Goal: Task Accomplishment & Management: Manage account settings

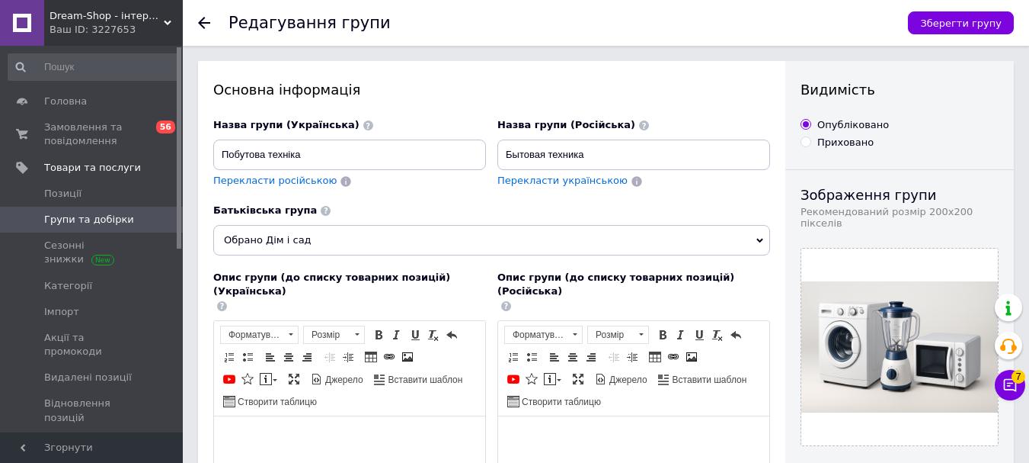
scroll to position [76, 0]
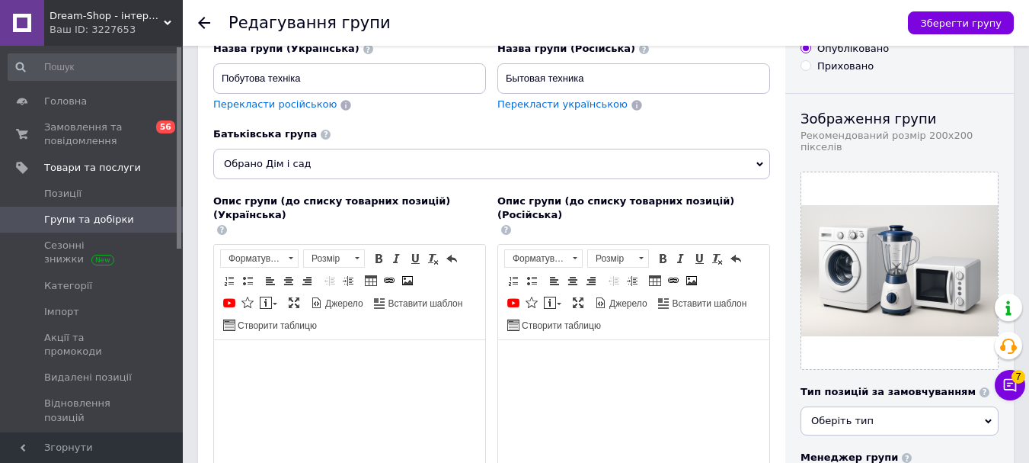
click at [122, 216] on span "Групи та добірки" at bounding box center [92, 220] width 97 height 14
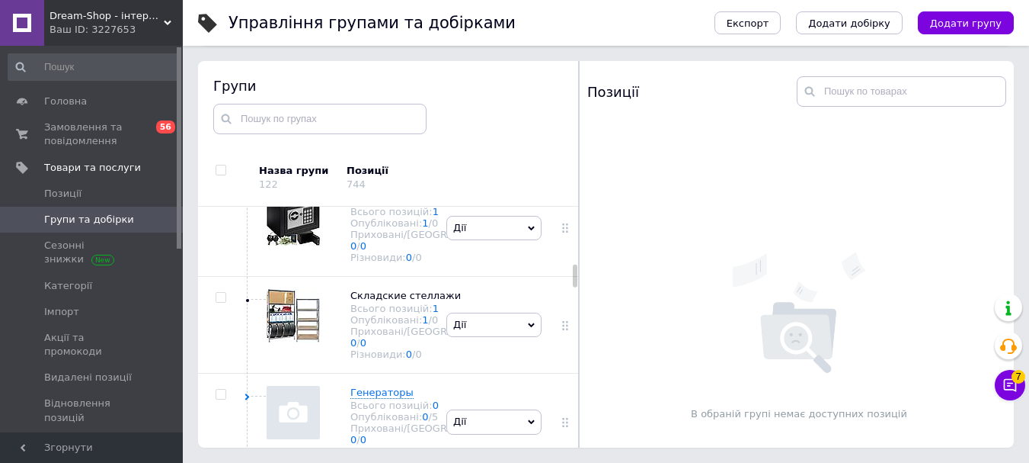
scroll to position [727, 0]
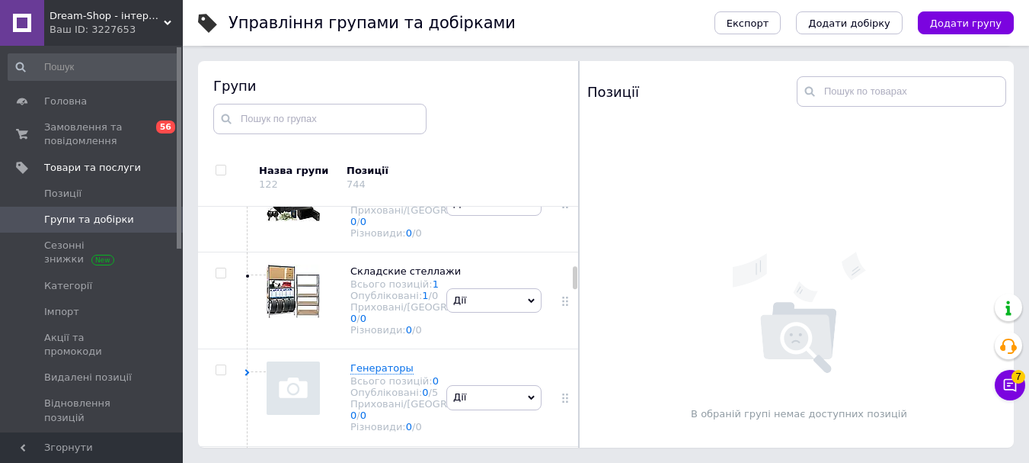
click at [459, 82] on use at bounding box center [463, 77] width 8 height 8
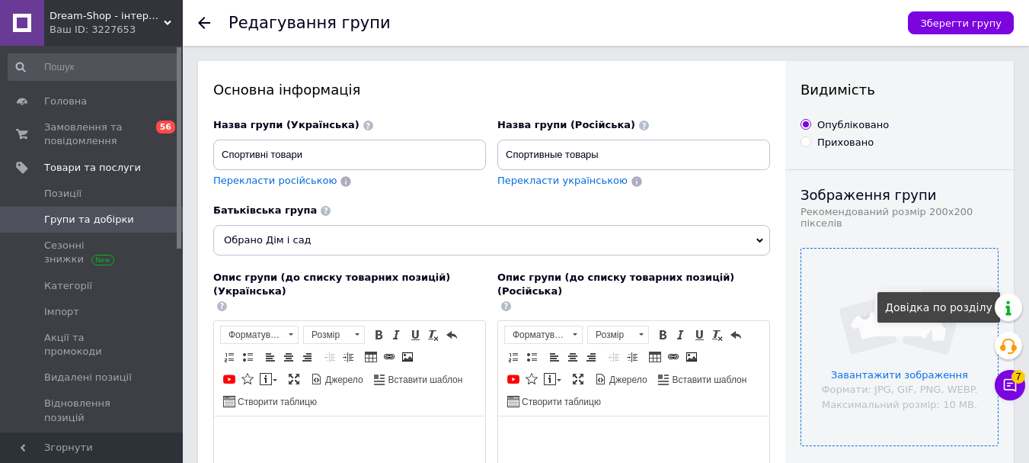
click at [988, 294] on input "file" at bounding box center [900, 346] width 197 height 197
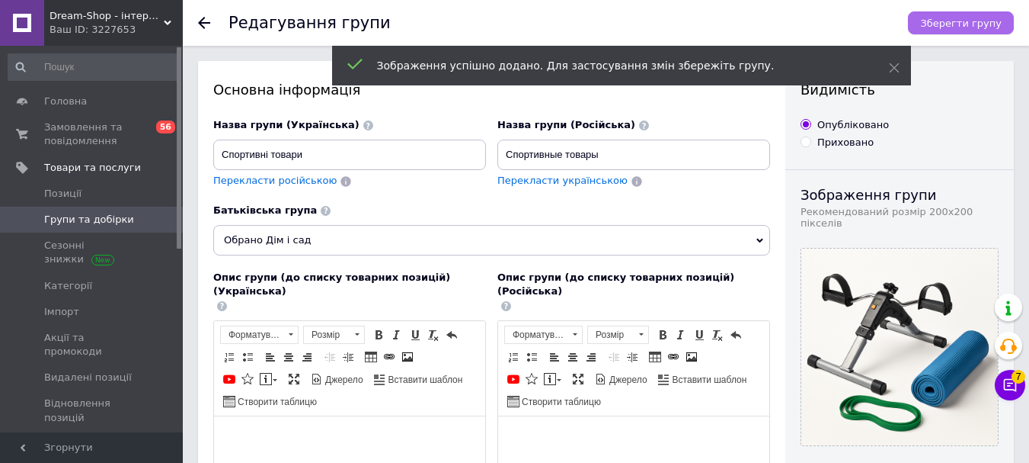
click at [982, 21] on span "Зберегти групу" at bounding box center [961, 23] width 82 height 11
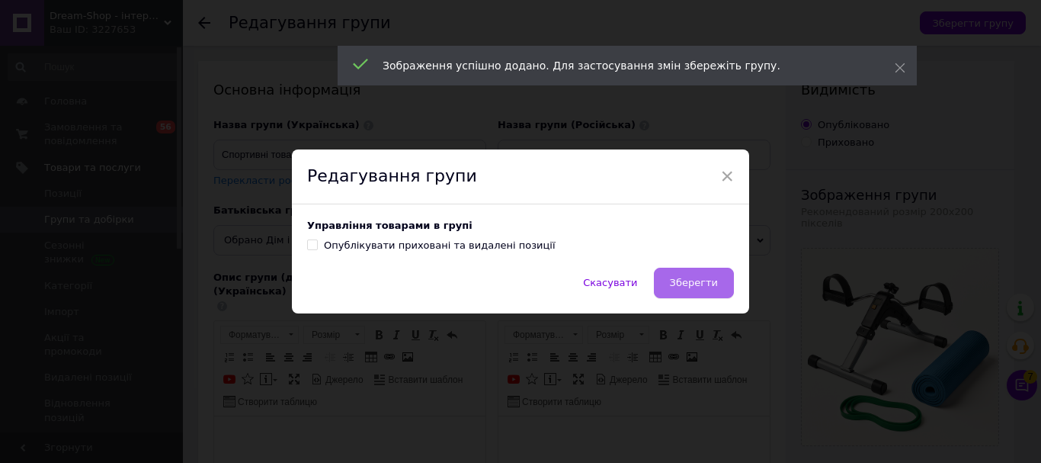
click at [674, 278] on button "Зберегти" at bounding box center [694, 282] width 80 height 30
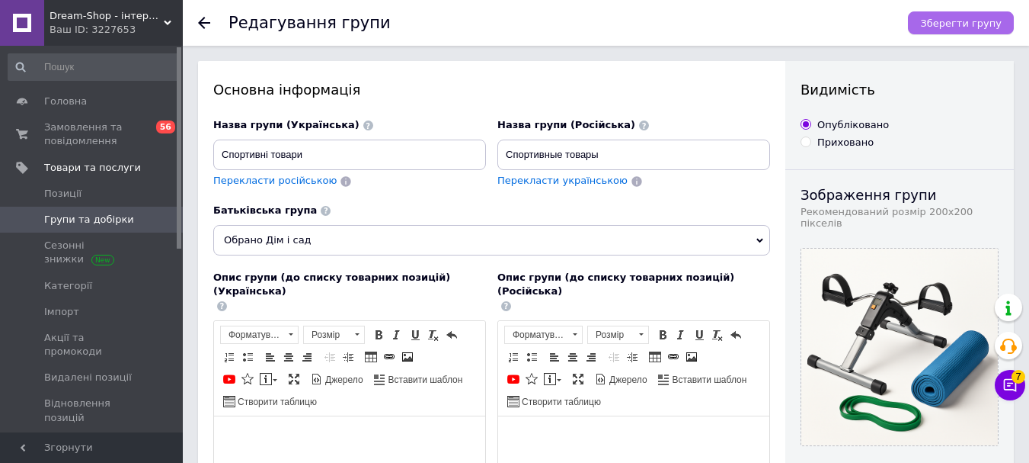
click at [1005, 18] on button "Зберегти групу" at bounding box center [961, 22] width 106 height 23
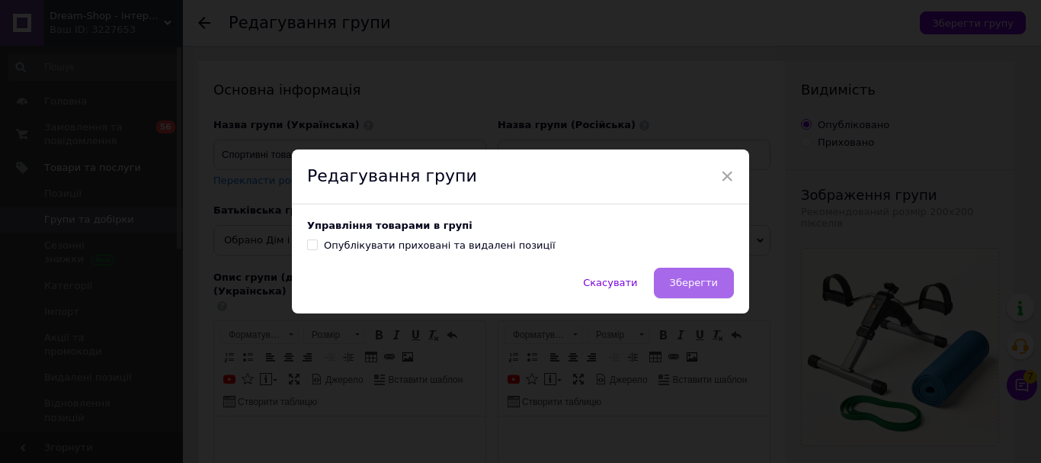
click at [706, 293] on button "Зберегти" at bounding box center [694, 282] width 80 height 30
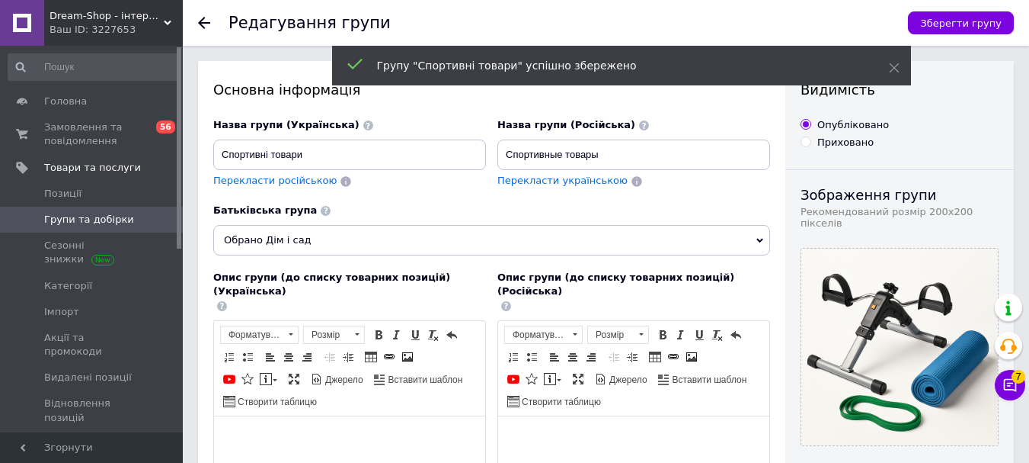
click at [57, 225] on span "Групи та добірки" at bounding box center [89, 220] width 90 height 14
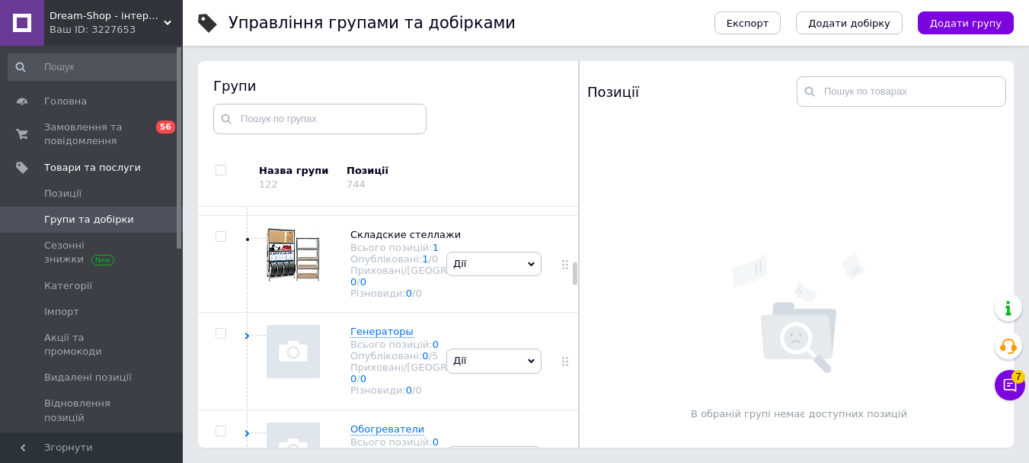
scroll to position [665, 0]
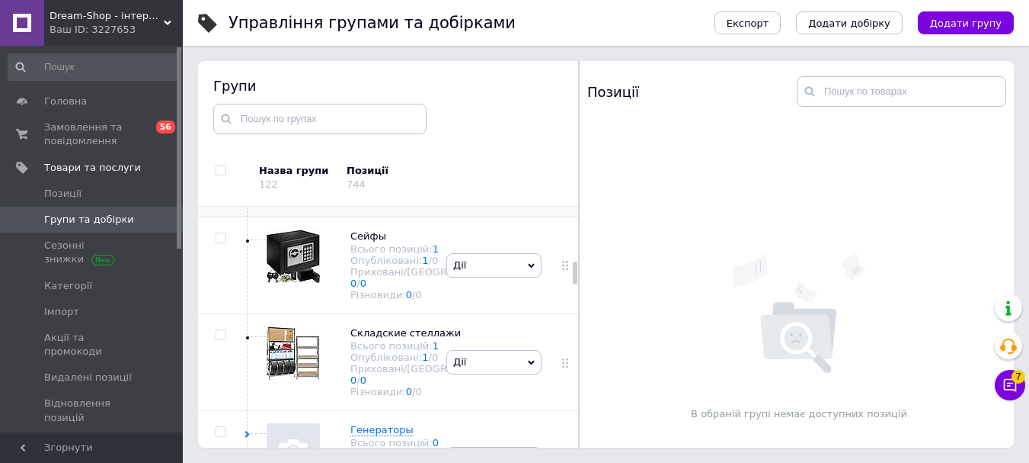
click at [250, 146] on icon at bounding box center [247, 142] width 7 height 7
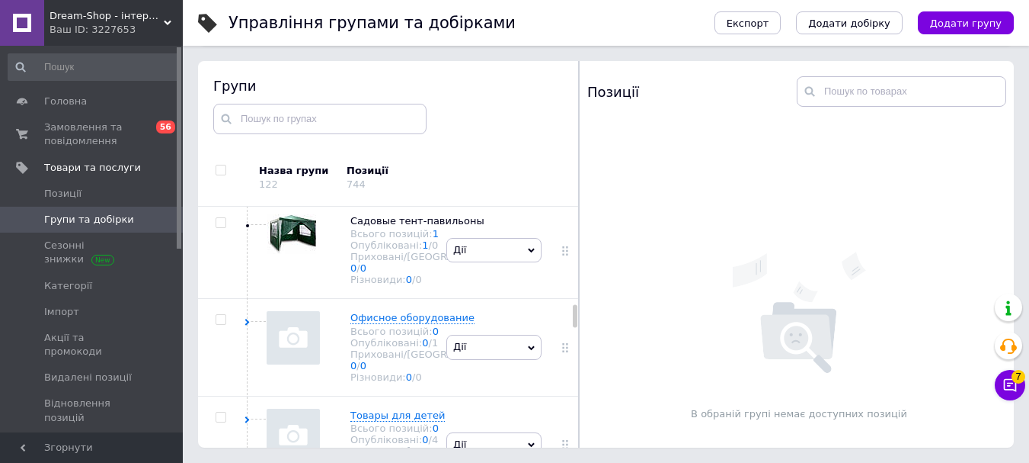
scroll to position [1275, 0]
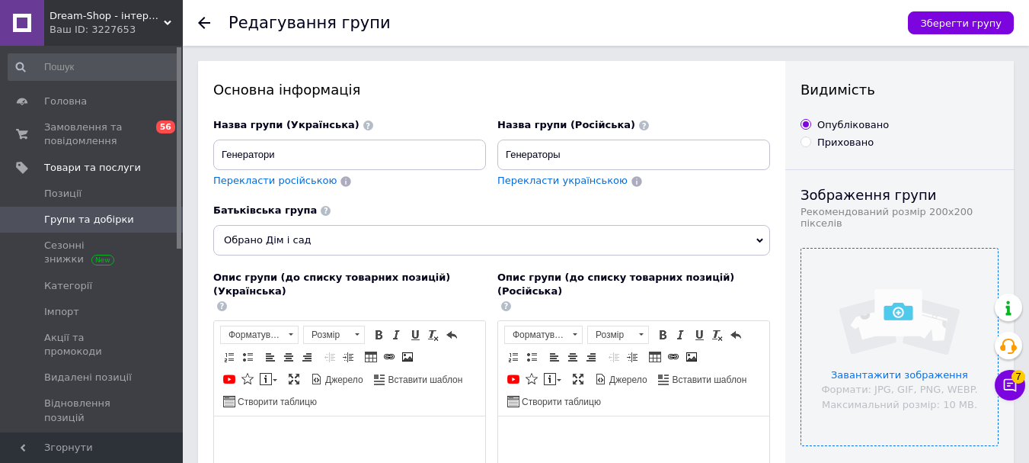
click at [882, 272] on input "file" at bounding box center [900, 346] width 197 height 197
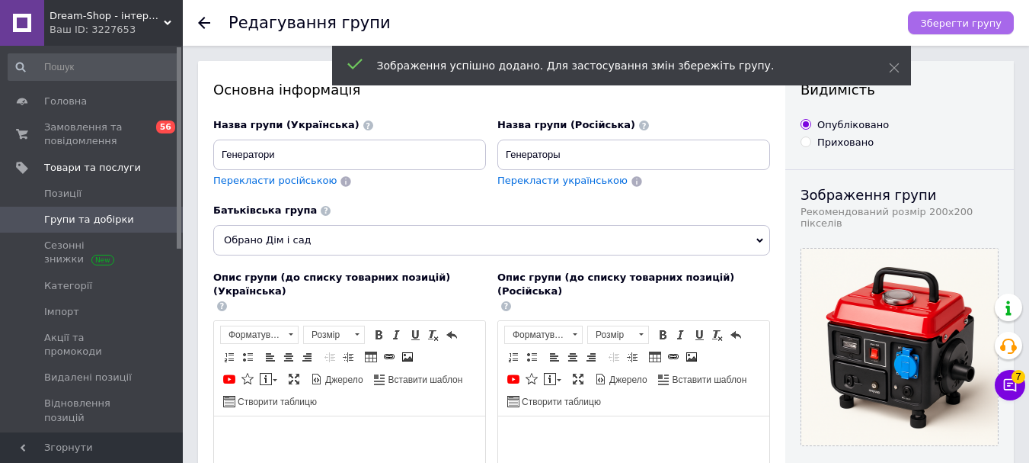
click at [1003, 21] on button "Зберегти групу" at bounding box center [961, 22] width 106 height 23
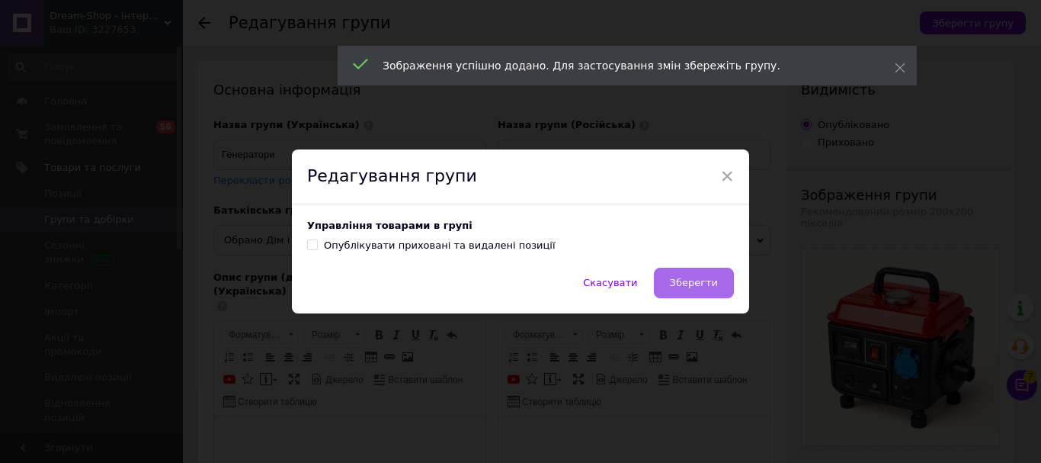
click at [690, 288] on span "Зберегти" at bounding box center [694, 282] width 48 height 11
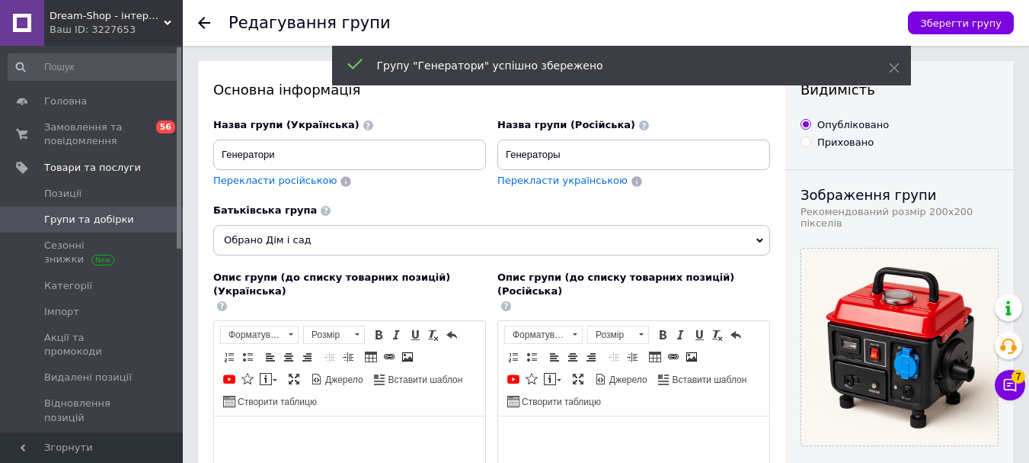
click at [78, 222] on span "Групи та добірки" at bounding box center [89, 220] width 90 height 14
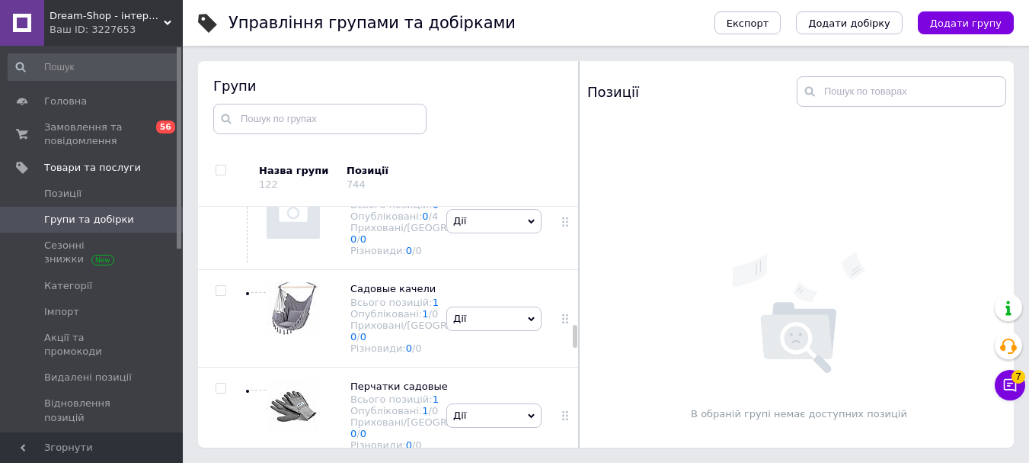
scroll to position [1622, 0]
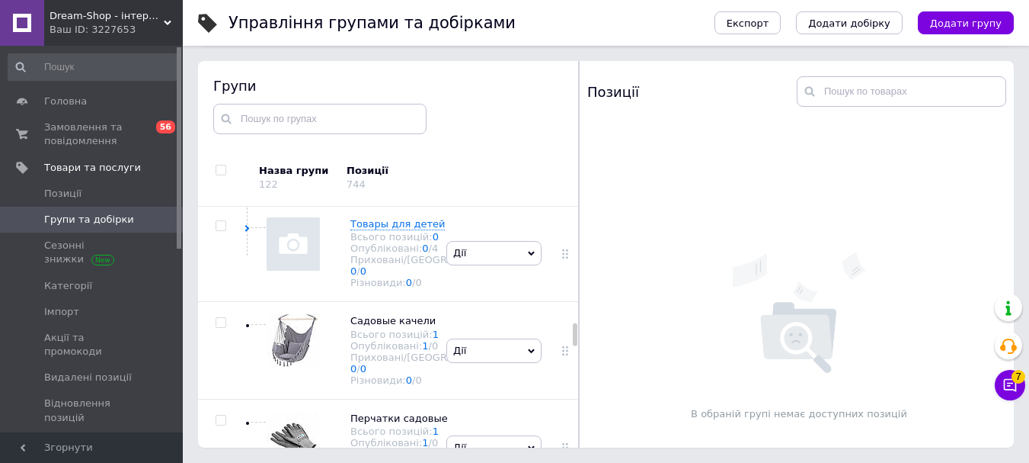
scroll to position [1774, 0]
